Goal: Communication & Community: Answer question/provide support

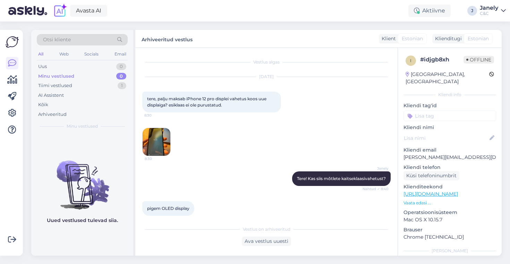
scroll to position [131, 0]
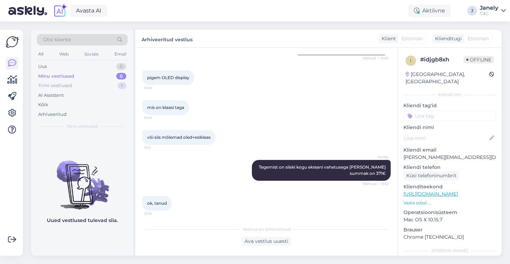
click at [107, 84] on div "Tiimi vestlused 1" at bounding box center [82, 86] width 91 height 10
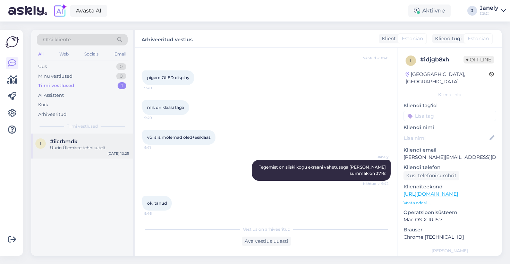
click at [115, 144] on div "#iicrbmdk" at bounding box center [89, 142] width 79 height 6
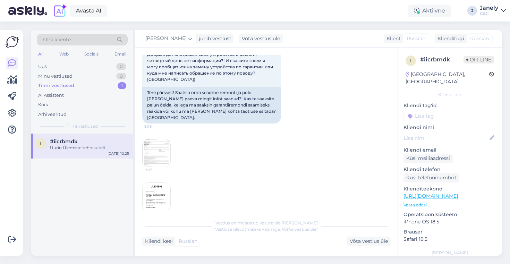
scroll to position [349, 0]
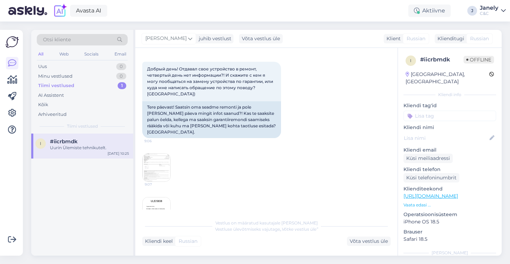
click at [160, 154] on img at bounding box center [157, 168] width 28 height 28
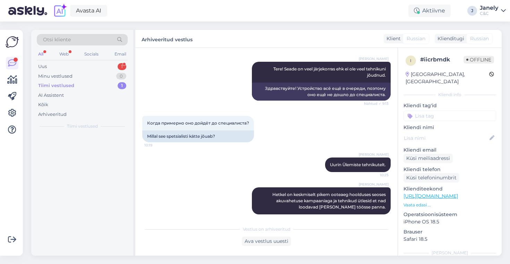
scroll to position [521, 0]
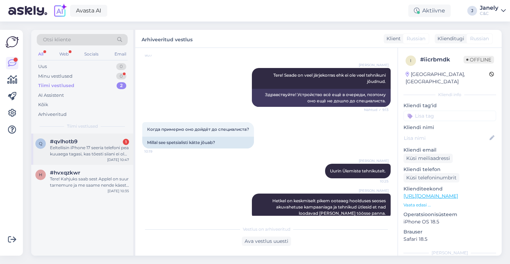
click at [86, 139] on div "#qvlhotb9 1" at bounding box center [89, 142] width 79 height 6
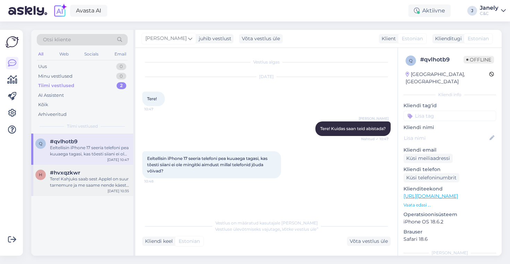
click at [84, 182] on div "Tere! Kahjuks saab sest Applel on suur tarnemure ja me saame nende käest iganäd…" at bounding box center [89, 182] width 79 height 12
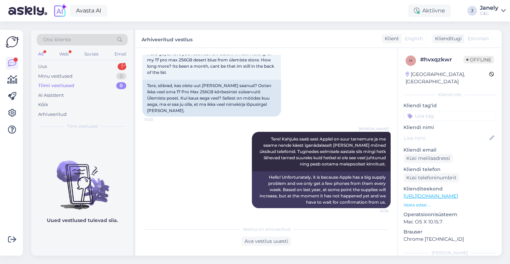
scroll to position [39, 0]
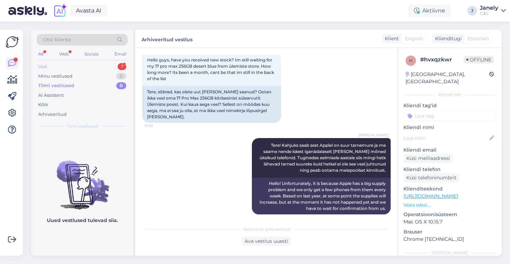
click at [85, 70] on div "Uus 1" at bounding box center [82, 67] width 91 height 10
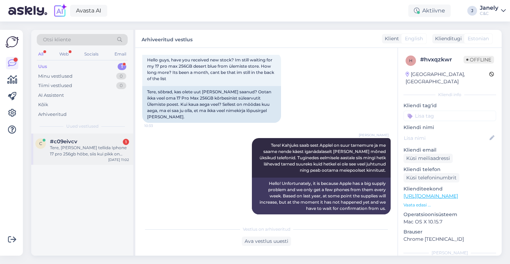
click at [101, 146] on div "Tere, [PERSON_NAME] tellida Iphone 17 pro 256gb hõbe, siis kui pikk on umbkaudn…" at bounding box center [89, 151] width 79 height 12
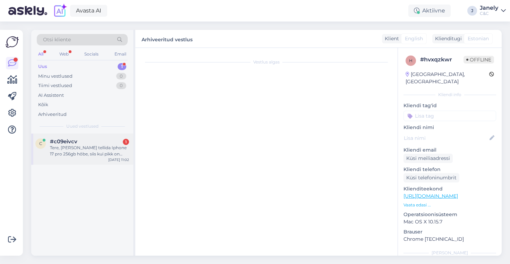
scroll to position [0, 0]
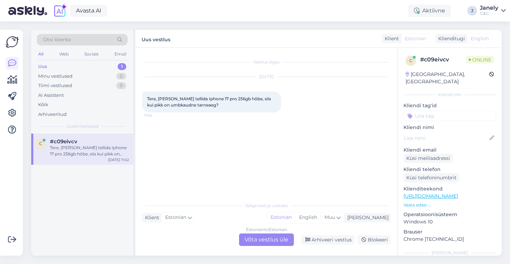
click at [274, 240] on div "Estonian to Estonian Võta vestlus üle" at bounding box center [266, 240] width 55 height 12
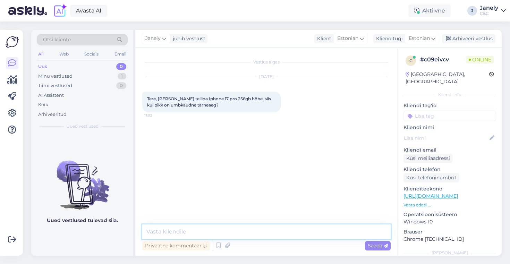
click at [229, 234] on textarea at bounding box center [266, 232] width 249 height 15
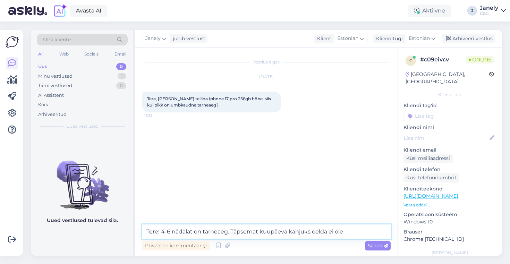
type textarea "Tere! 4-6 nädalat on tarneaeg. Täpsemat kuupäeva kahjuks öelda ei ole."
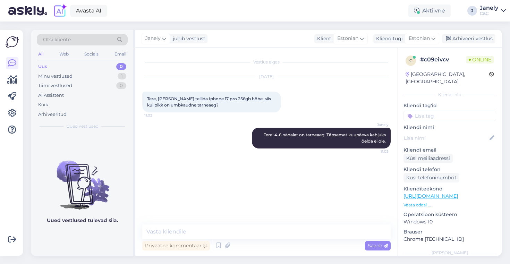
click at [151, 19] on div "Avasta AI Aktiivne J Janely C&C" at bounding box center [255, 11] width 510 height 22
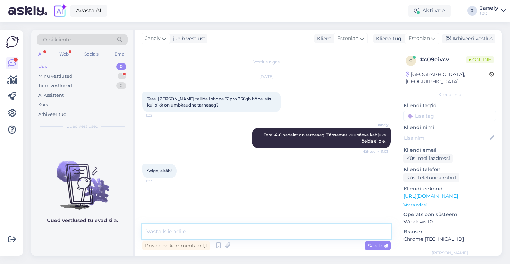
click at [192, 232] on textarea at bounding box center [266, 232] width 249 height 15
type textarea "Aga palun! Kõike head!"
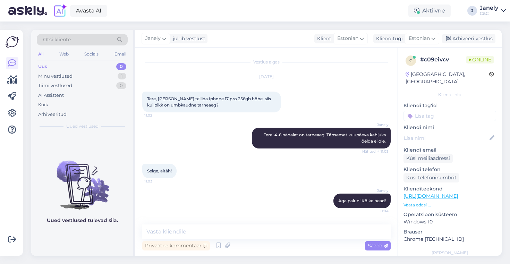
click at [328, 20] on div "Avasta AI Aktiivne J Janely C&C" at bounding box center [255, 11] width 510 height 22
click at [468, 43] on div "Arhiveeri vestlus" at bounding box center [468, 38] width 53 height 9
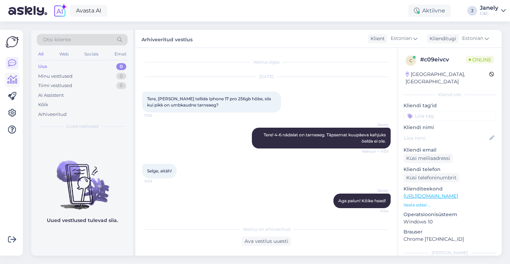
click at [12, 78] on icon at bounding box center [12, 80] width 10 height 8
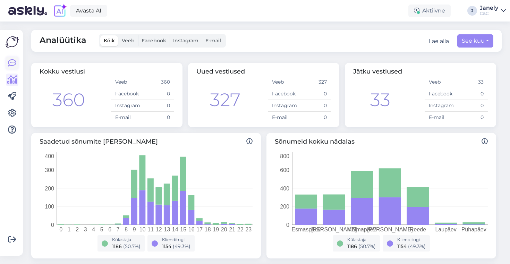
click at [9, 61] on icon at bounding box center [12, 63] width 8 height 8
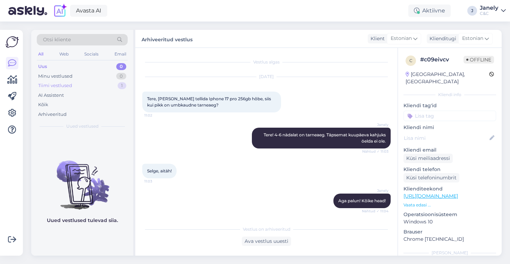
click at [87, 85] on div "Tiimi vestlused 1" at bounding box center [82, 86] width 91 height 10
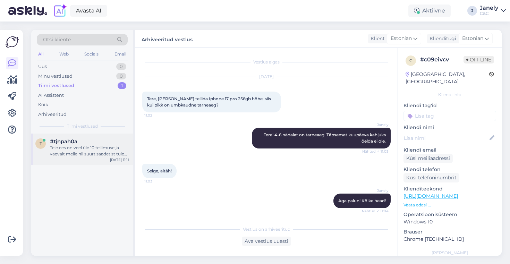
click at [93, 150] on div "Teie ees on veel üle 10 tellimuse ja vaevalt meile nii suurt saadetist tuleb. T…" at bounding box center [89, 151] width 79 height 12
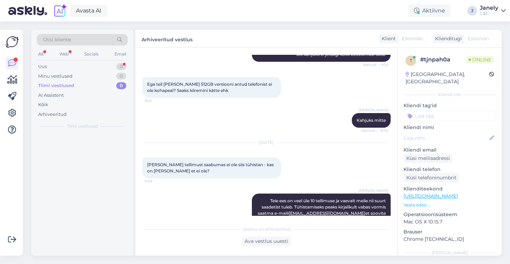
scroll to position [184, 0]
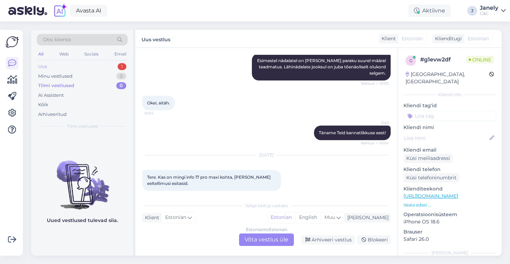
click at [95, 64] on div "Uus 1" at bounding box center [82, 67] width 91 height 10
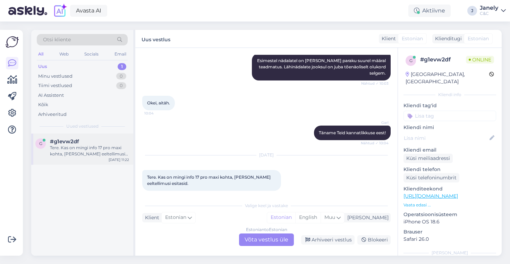
click at [90, 159] on div "g #g1evw2df Tere. Kas on mingi info 17 pro maxi kohta, [PERSON_NAME] eeltellimu…" at bounding box center [82, 149] width 102 height 31
click at [252, 243] on div "Estonian to Estonian Võta vestlus üle" at bounding box center [266, 240] width 55 height 12
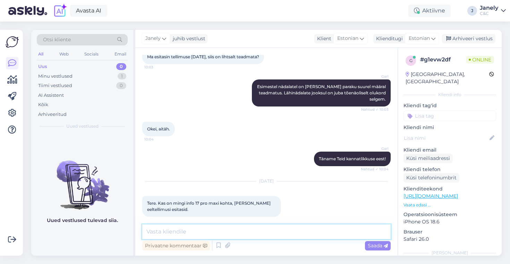
click at [226, 234] on textarea at bounding box center [266, 232] width 249 height 15
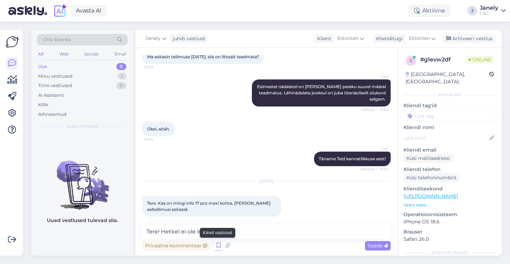
click at [219, 245] on icon at bounding box center [219, 246] width 8 height 10
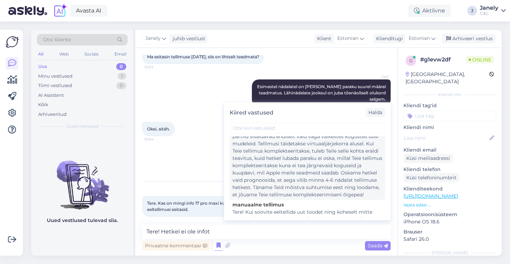
scroll to position [176, 0]
click at [305, 188] on div "Tere! Esimesed partiid seadmeid on meieni jõudnud, kuid partiid sisaldavad endi…" at bounding box center [308, 160] width 150 height 73
type textarea "Tere! Esimesed partiid seadmeid on meieni jõudnud, kuid partiid sisaldavad endi…"
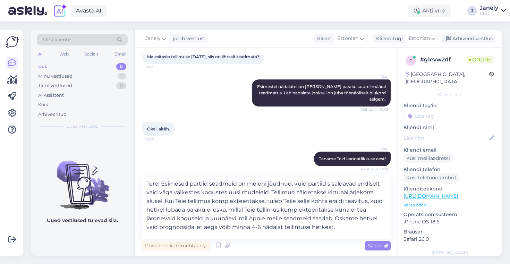
scroll to position [184, 0]
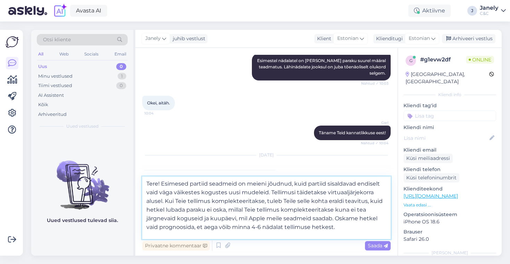
click at [271, 205] on textarea "Tere! Esimesed partiid seadmeid on meieni jõudnud, kuid partiid sisaldavad endi…" at bounding box center [266, 208] width 249 height 62
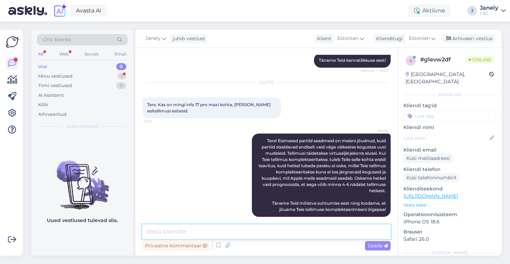
scroll to position [286, 0]
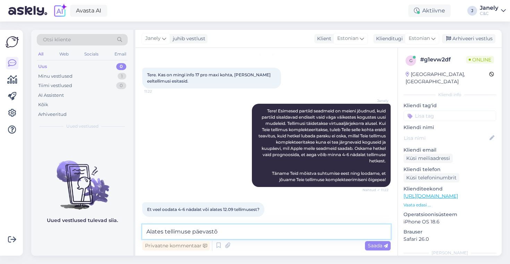
type textarea "Alates tellimuse päevast"
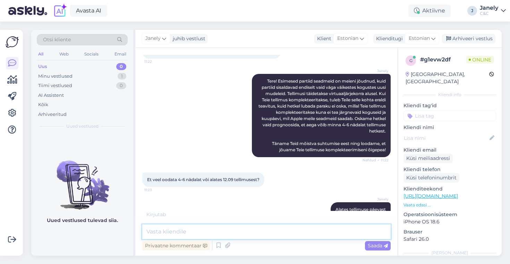
scroll to position [346, 0]
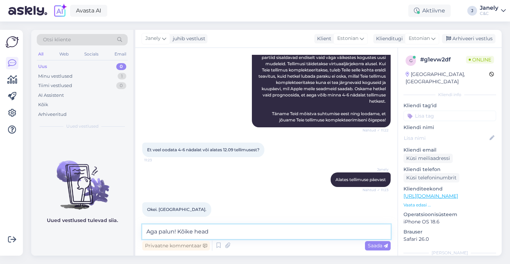
type textarea "Aga palun! Kõike head!"
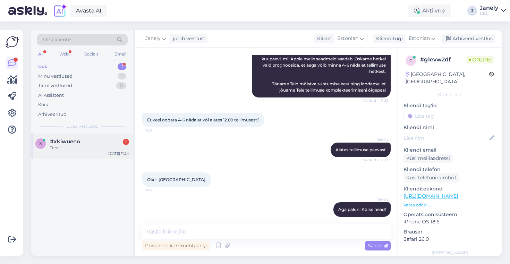
click at [80, 146] on div "Tere" at bounding box center [89, 148] width 79 height 6
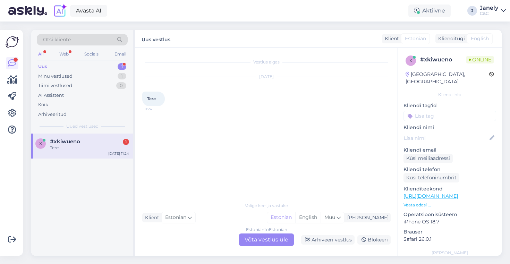
scroll to position [0, 0]
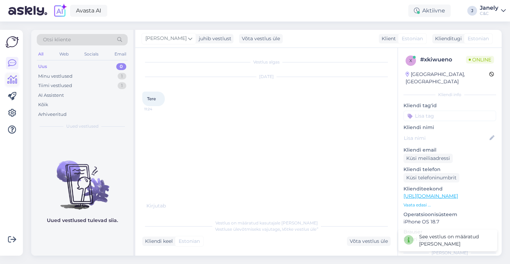
click at [13, 81] on icon at bounding box center [12, 80] width 10 height 8
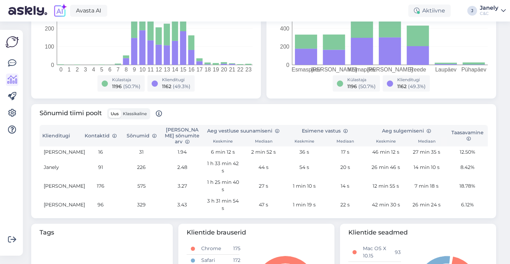
scroll to position [160, 0]
click at [12, 40] on img at bounding box center [12, 41] width 13 height 13
click at [16, 61] on link at bounding box center [12, 63] width 12 height 12
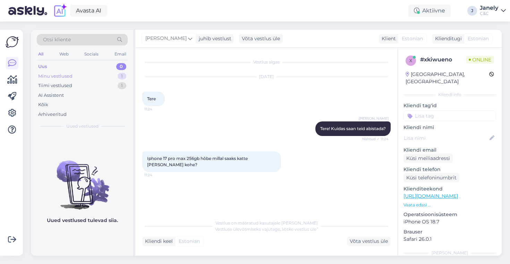
click at [95, 80] on div "Minu vestlused 1" at bounding box center [82, 77] width 91 height 10
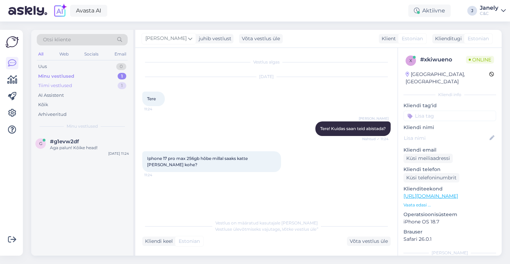
click at [95, 86] on div "Tiimi vestlused 1" at bounding box center [82, 86] width 91 height 10
click at [104, 136] on div "x #xkiwueno 1 Iphone 17 pro max 256gb hõbe millal saaks katte [PERSON_NAME] koh…" at bounding box center [82, 149] width 102 height 31
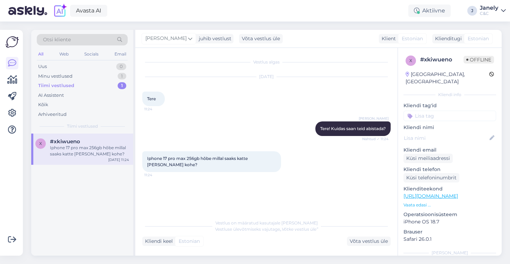
scroll to position [50, 0]
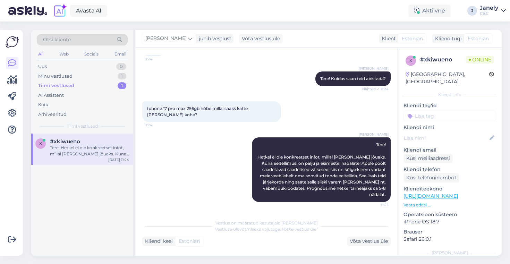
click at [18, 193] on div at bounding box center [12, 142] width 13 height 215
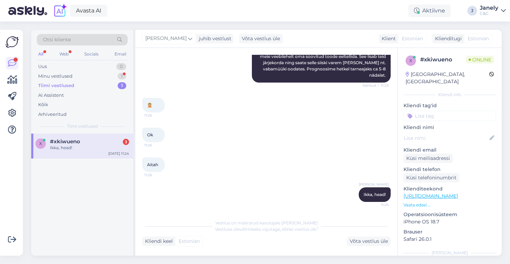
scroll to position [163, 0]
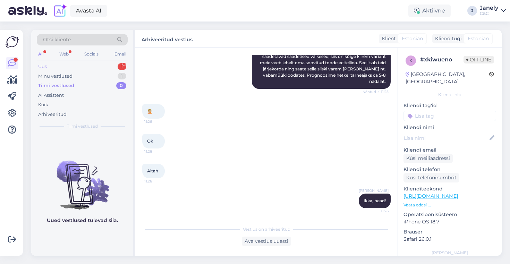
click at [100, 65] on div "Uus 1" at bounding box center [82, 67] width 91 height 10
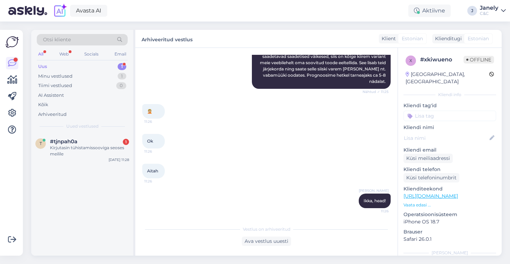
click at [95, 131] on div "Otsi kliente All Web Socials Email Uus 1 Minu vestlused 1 Tiimi vestlused 0 AI …" at bounding box center [82, 82] width 102 height 104
click at [95, 145] on div "Kirjutasin tühistamissooviga seoses meilile" at bounding box center [89, 151] width 79 height 12
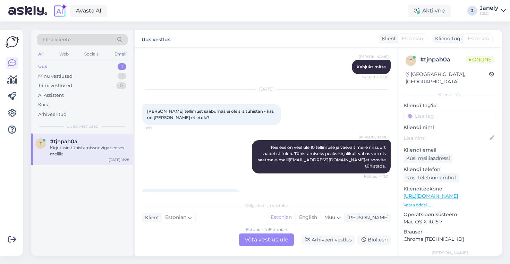
click at [110, 237] on div "t #tjnpah0a Kirjutasin tühistamissooviga seoses meilile [DATE] 11:28" at bounding box center [82, 195] width 102 height 122
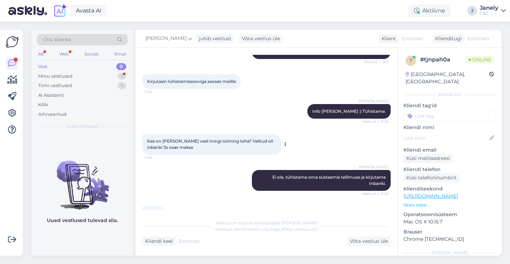
scroll to position [1592, 0]
